Goal: Navigation & Orientation: Find specific page/section

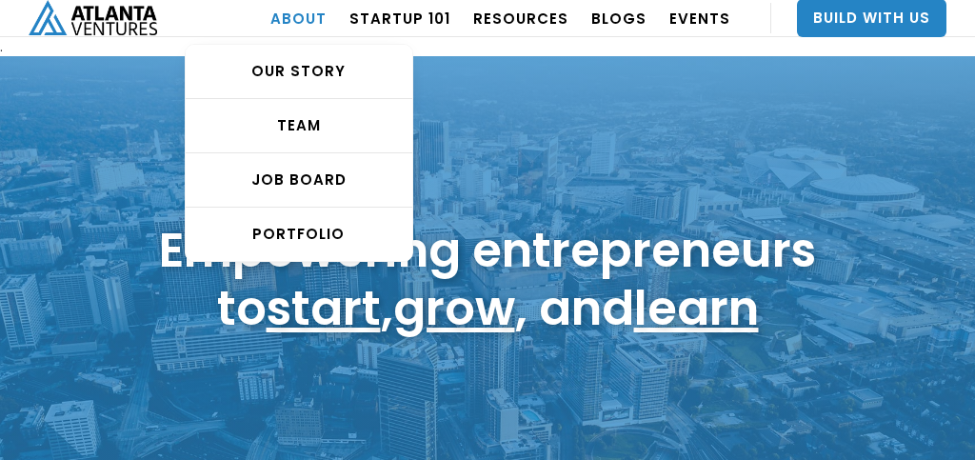
click at [327, 23] on link "ABOUT" at bounding box center [299, 17] width 56 height 53
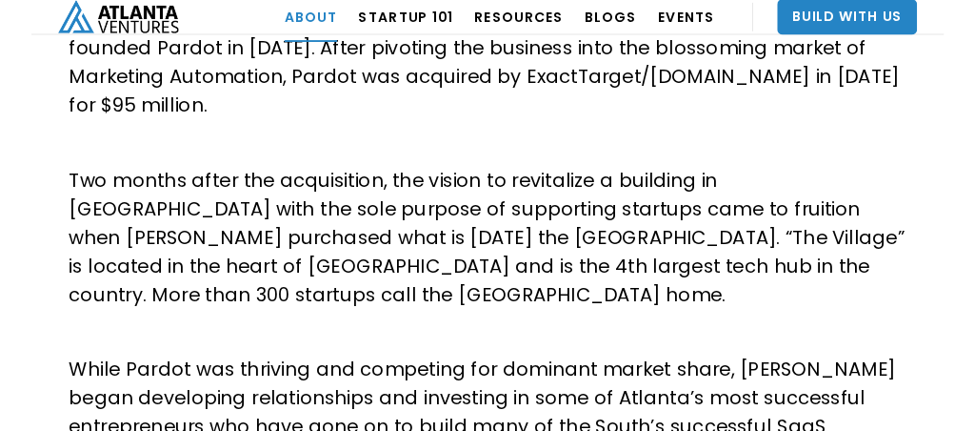
scroll to position [910, 0]
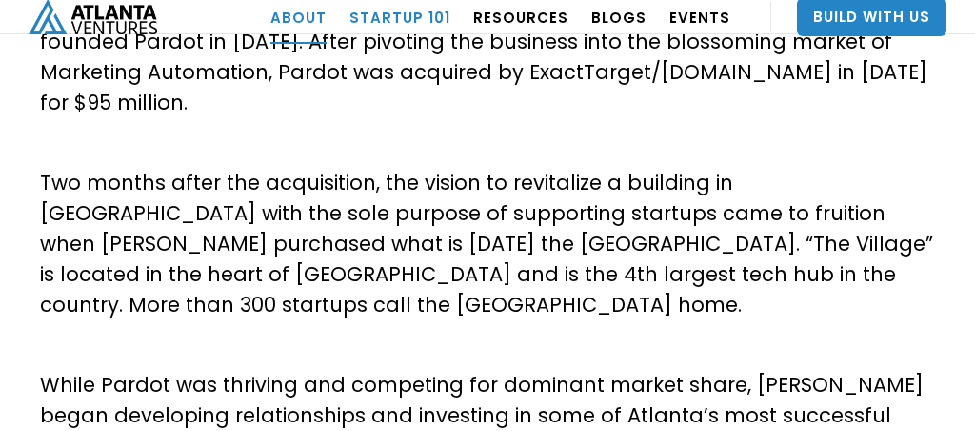
click at [405, 12] on link "Startup 101" at bounding box center [400, 16] width 101 height 53
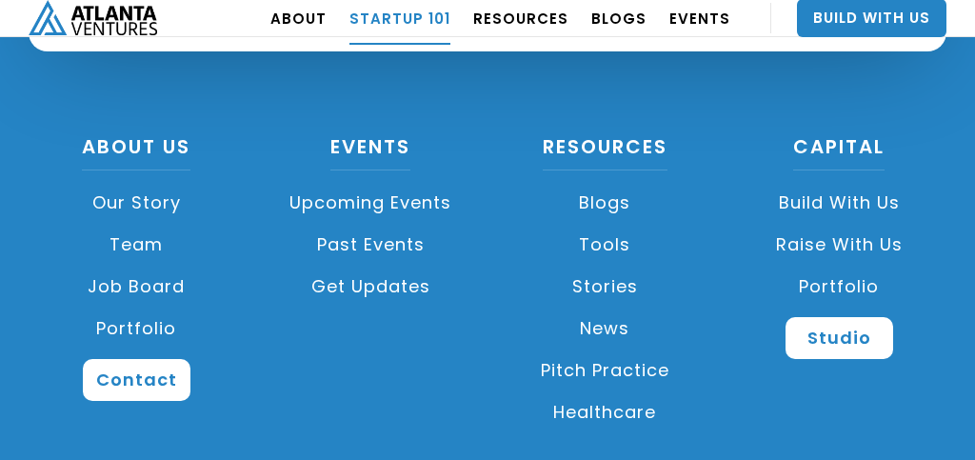
scroll to position [4768, 0]
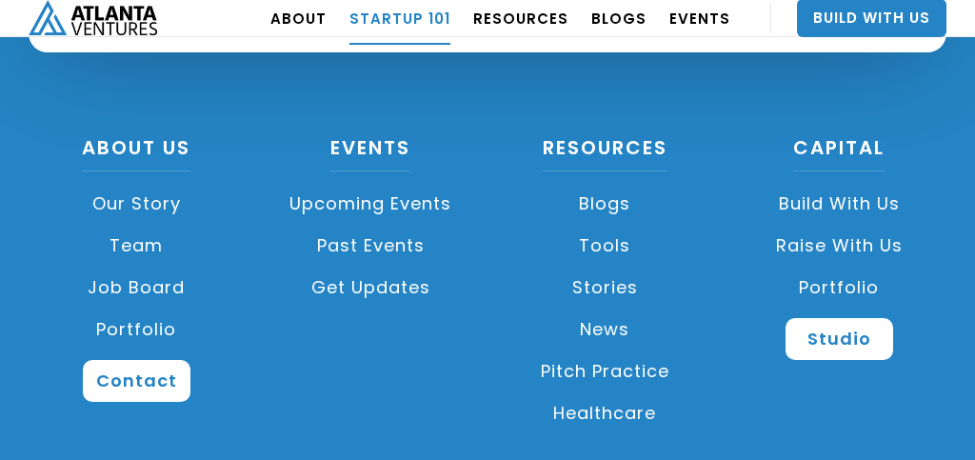
click at [125, 196] on link "Our Story" at bounding box center [136, 204] width 215 height 42
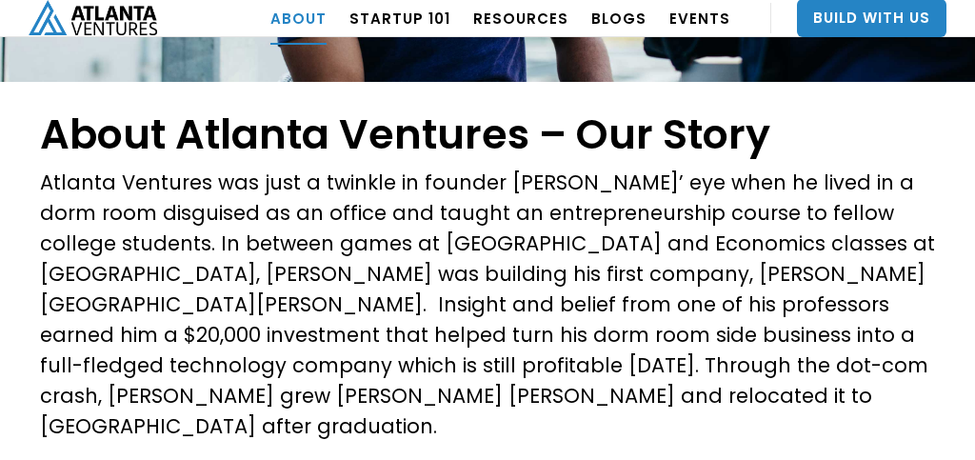
scroll to position [364, 0]
